Goal: Information Seeking & Learning: Learn about a topic

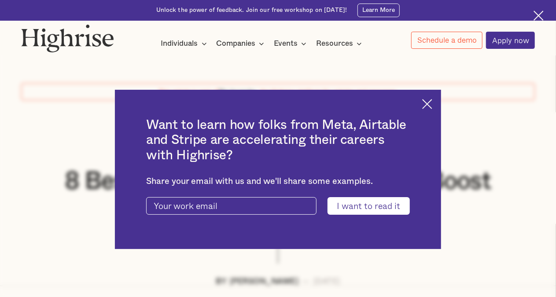
click at [393, 206] on input "I want to read it" at bounding box center [369, 205] width 82 height 17
click at [431, 100] on img at bounding box center [427, 104] width 10 height 10
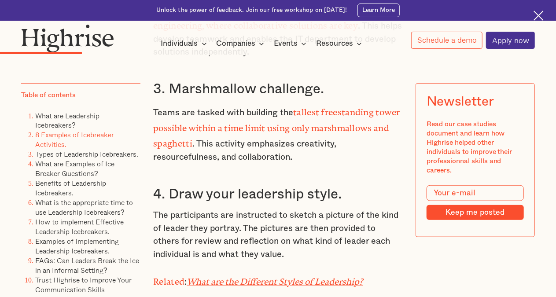
scroll to position [2069, 0]
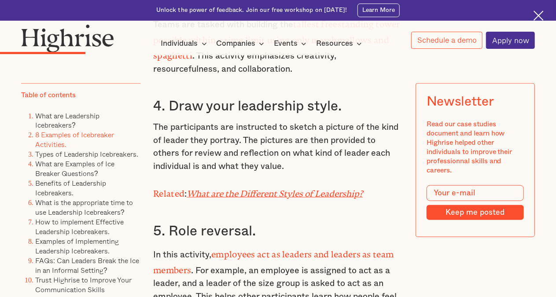
click at [310, 189] on em "What are the Different Styles of Leadership?" at bounding box center [275, 192] width 176 height 6
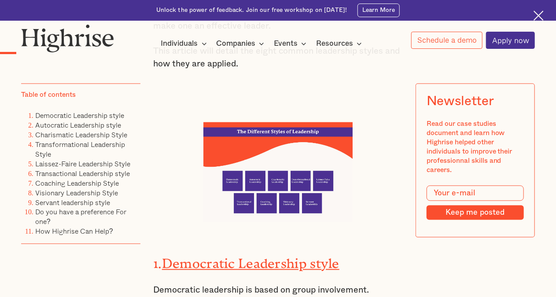
scroll to position [836, 0]
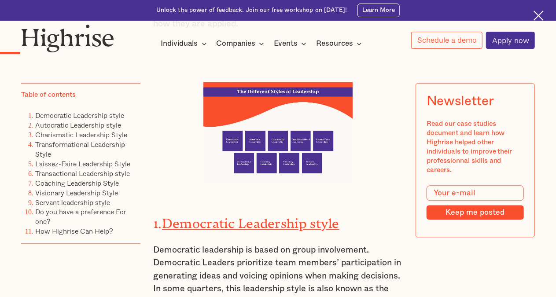
click at [304, 150] on img at bounding box center [278, 132] width 150 height 100
click at [303, 150] on img at bounding box center [278, 132] width 150 height 100
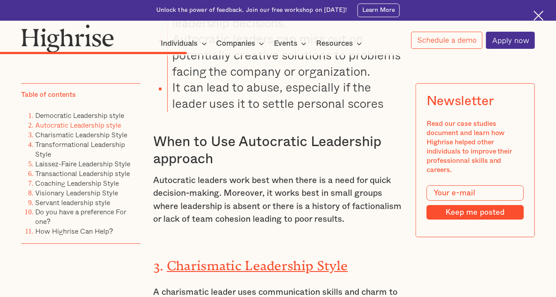
scroll to position [3258, 0]
